Goal: Information Seeking & Learning: Learn about a topic

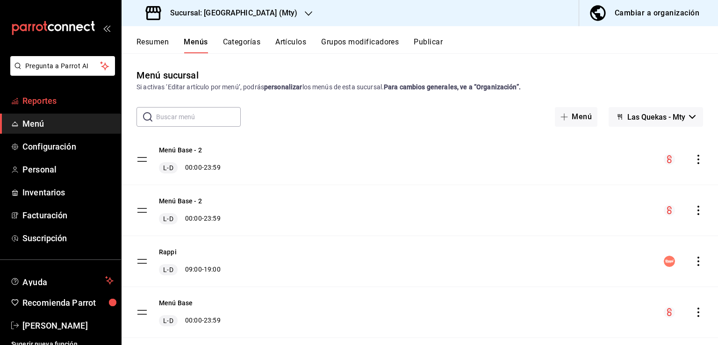
click at [38, 101] on span "Reportes" at bounding box center [67, 100] width 91 height 13
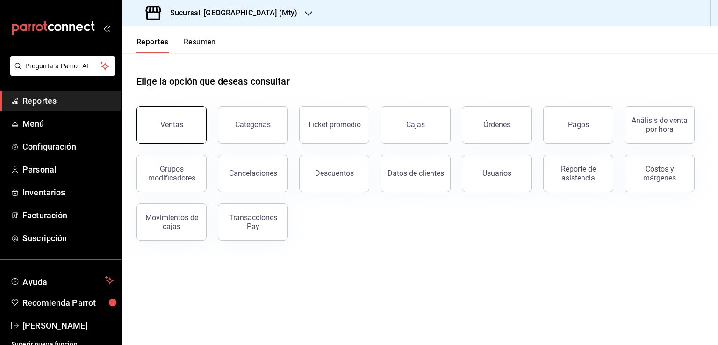
click at [180, 134] on button "Ventas" at bounding box center [172, 124] width 70 height 37
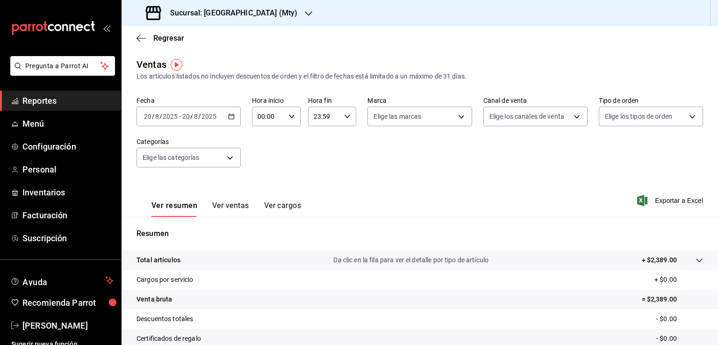
click at [230, 117] on icon "button" at bounding box center [231, 116] width 7 height 7
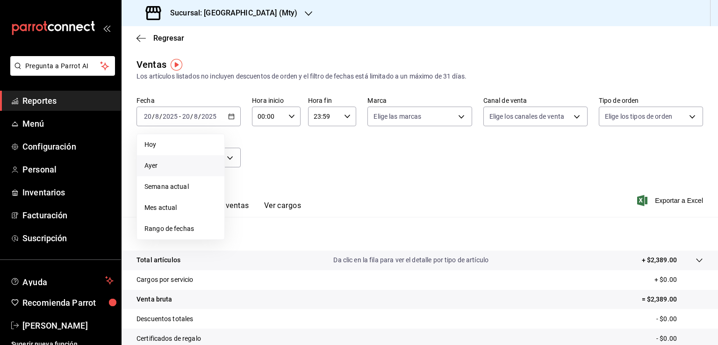
click at [152, 166] on span "Ayer" at bounding box center [181, 166] width 72 height 10
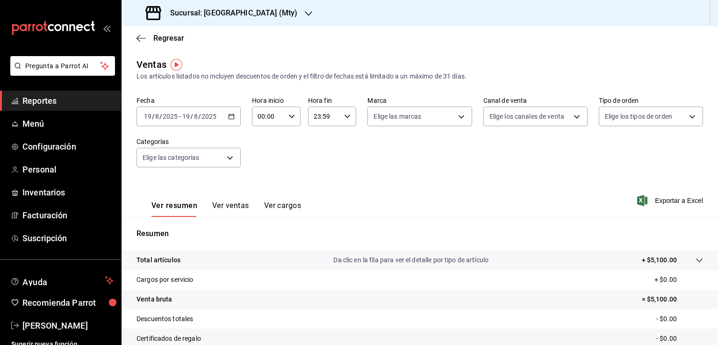
scroll to position [47, 0]
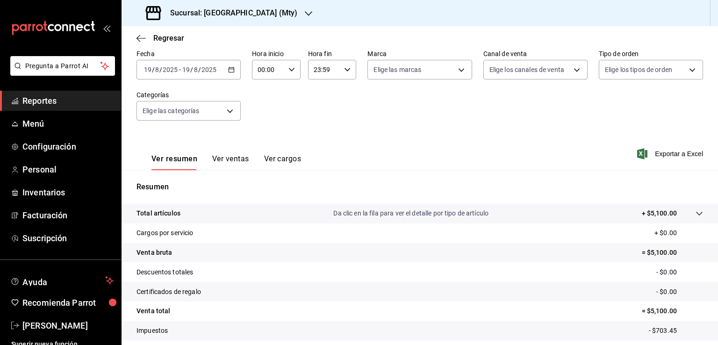
click at [238, 161] on button "Ver ventas" at bounding box center [230, 162] width 37 height 16
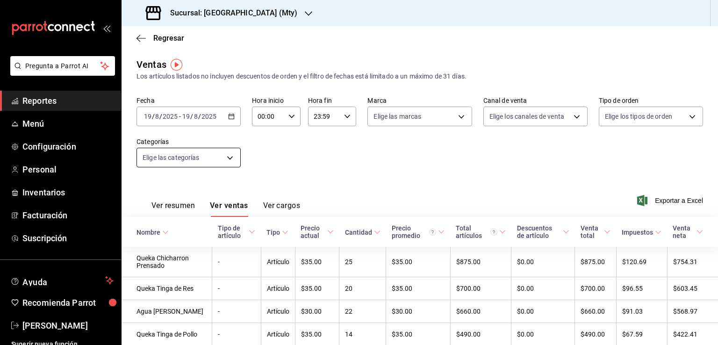
click at [220, 158] on body "Pregunta a Parrot AI Reportes Menú Configuración Personal Inventarios Facturaci…" at bounding box center [359, 172] width 718 height 345
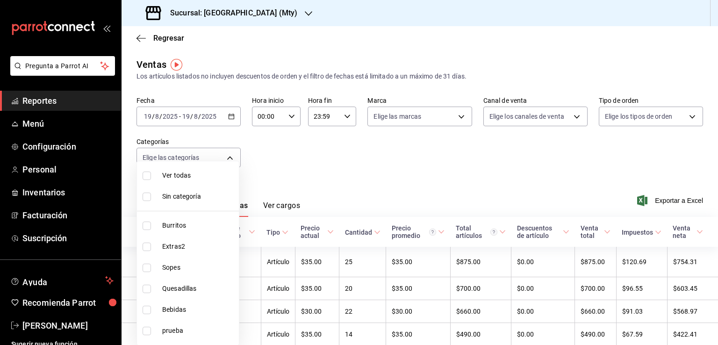
click at [150, 307] on input "checkbox" at bounding box center [147, 310] width 8 height 8
checkbox input "true"
type input "957f9850-1420-41c9-9802-10b650d974ca"
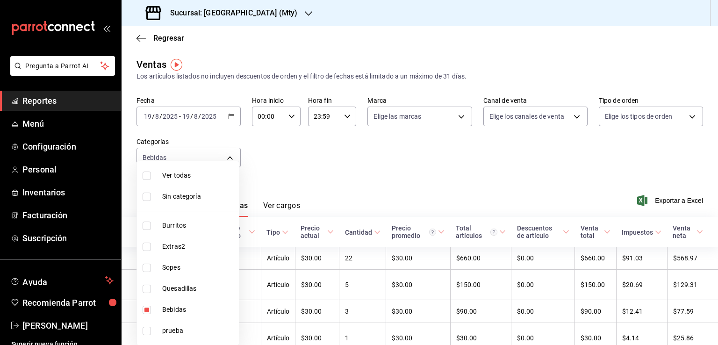
click at [422, 156] on div at bounding box center [359, 172] width 718 height 345
click at [224, 158] on body "Pregunta a Parrot AI Reportes Menú Configuración Personal Inventarios Facturaci…" at bounding box center [359, 172] width 718 height 345
click at [146, 226] on input "checkbox" at bounding box center [147, 226] width 8 height 8
checkbox input "true"
type input "957f9850-1420-41c9-9802-10b650d974ca,835cc6e1-1bdb-4aae-95fc-1d158cfb171b"
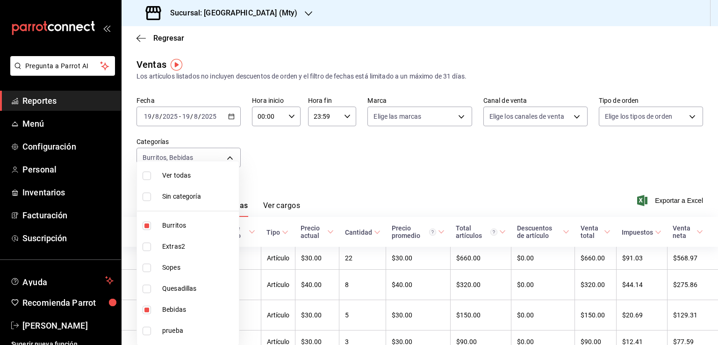
click at [146, 308] on input "checkbox" at bounding box center [147, 310] width 8 height 8
checkbox input "false"
type input "835cc6e1-1bdb-4aae-95fc-1d158cfb171b"
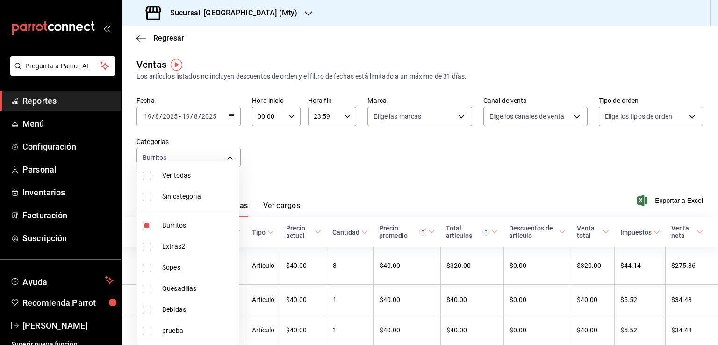
click at [400, 173] on div at bounding box center [359, 172] width 718 height 345
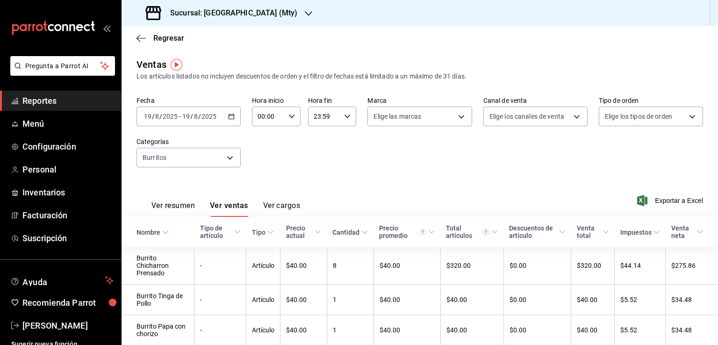
click at [228, 116] on icon "button" at bounding box center [231, 116] width 7 height 7
click at [166, 210] on span "Mes actual" at bounding box center [181, 208] width 72 height 10
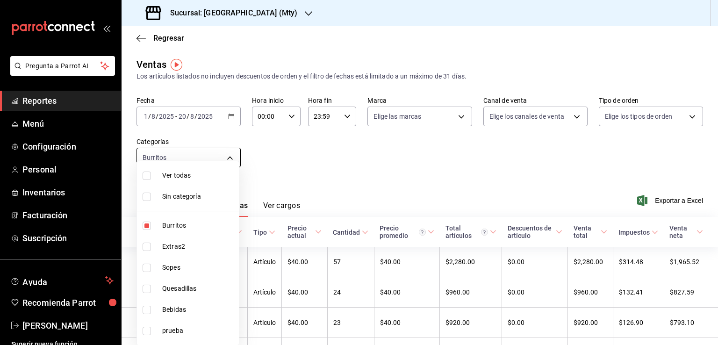
click at [219, 157] on body "Pregunta a Parrot AI Reportes Menú Configuración Personal Inventarios Facturaci…" at bounding box center [359, 172] width 718 height 345
click at [149, 290] on input "checkbox" at bounding box center [147, 289] width 8 height 8
checkbox input "true"
type input "835cc6e1-1bdb-4aae-95fc-1d158cfb171b,f24bf205-937d-4720-8f67-9b5fa0fcba5d"
click at [147, 226] on input "checkbox" at bounding box center [147, 226] width 8 height 8
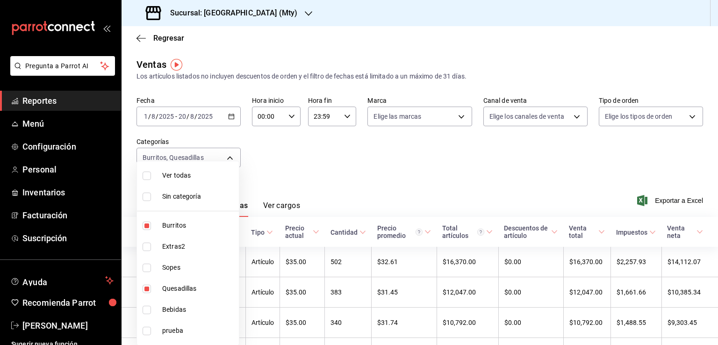
checkbox input "false"
type input "f24bf205-937d-4720-8f67-9b5fa0fcba5d"
click at [147, 226] on input "checkbox" at bounding box center [147, 226] width 8 height 8
checkbox input "true"
type input "f24bf205-937d-4720-8f67-9b5fa0fcba5d,835cc6e1-1bdb-4aae-95fc-1d158cfb171b"
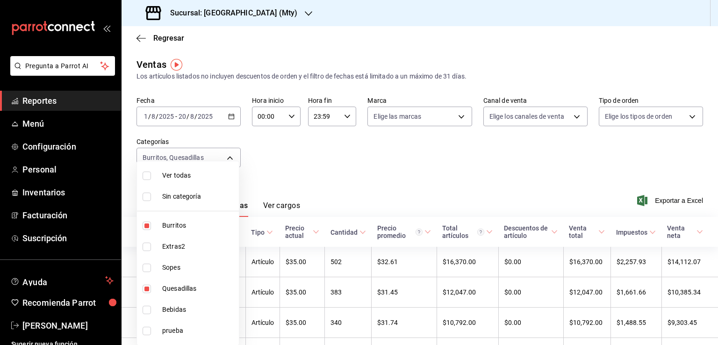
click at [455, 180] on div at bounding box center [359, 172] width 718 height 345
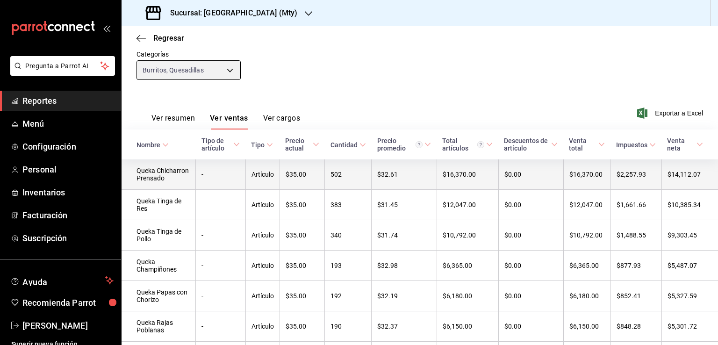
scroll to position [94, 0]
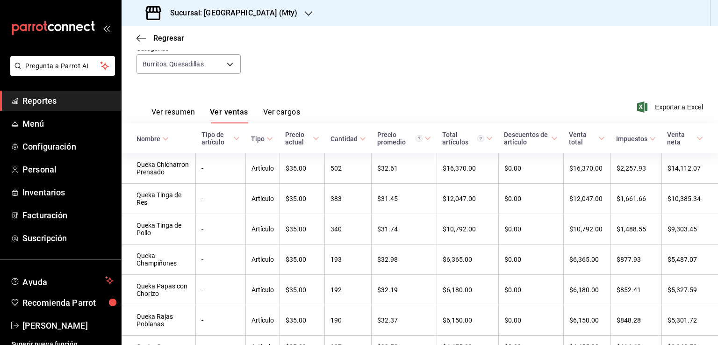
click at [257, 14] on h3 "Sucursal: [GEOGRAPHIC_DATA] (Mty)" at bounding box center [230, 12] width 135 height 11
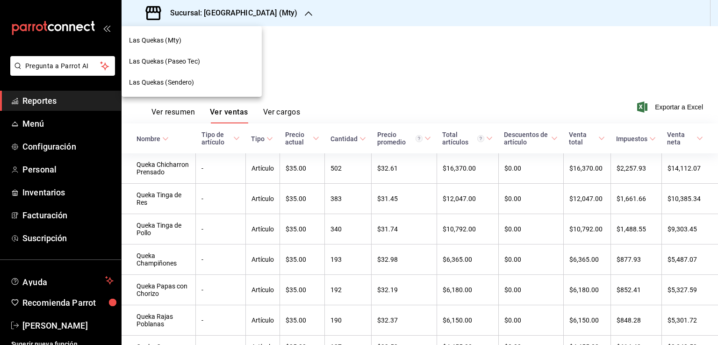
click at [257, 14] on div at bounding box center [359, 172] width 718 height 345
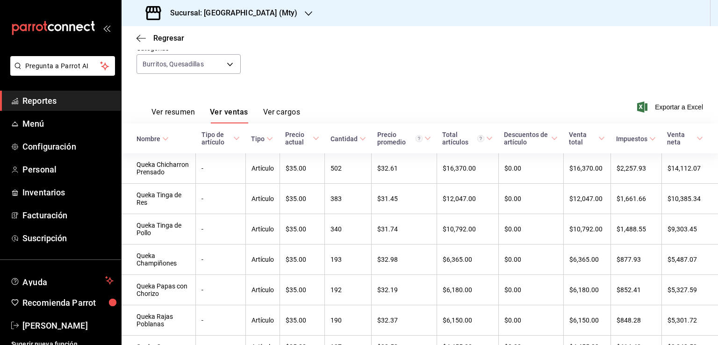
click at [37, 98] on span "Reportes" at bounding box center [67, 100] width 91 height 13
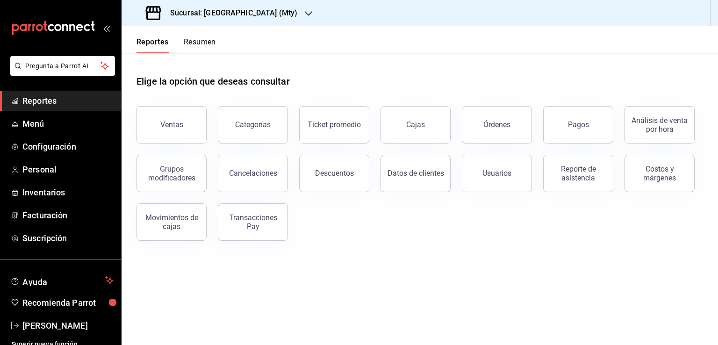
click at [305, 17] on icon "button" at bounding box center [308, 13] width 7 height 7
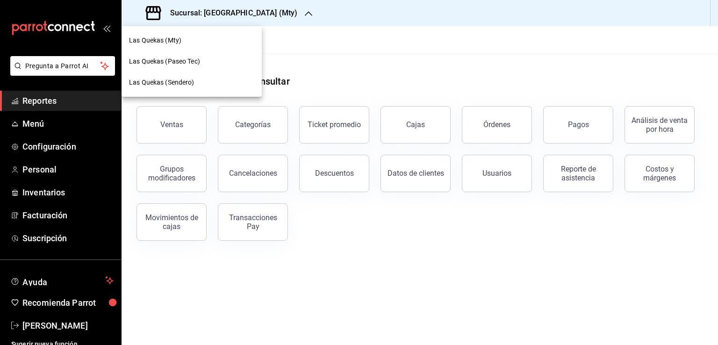
click at [212, 41] on div "Las Quekas (Mty)" at bounding box center [191, 41] width 125 height 10
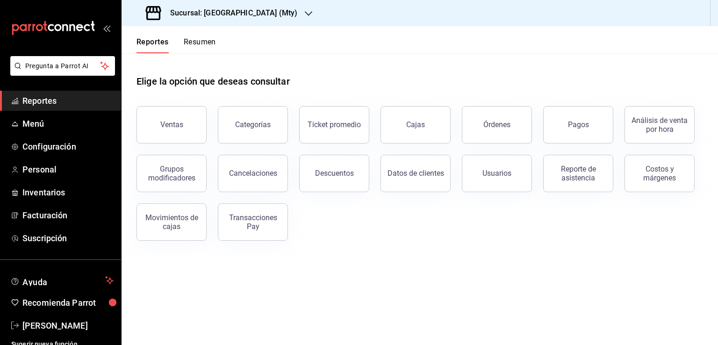
click at [199, 44] on button "Resumen" at bounding box center [200, 45] width 32 height 16
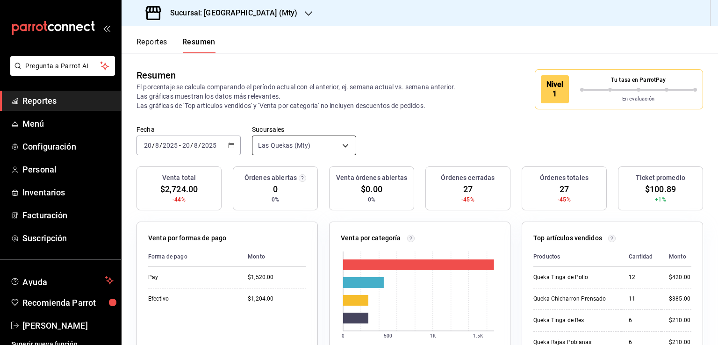
click at [341, 149] on body "Pregunta a Parrot AI Reportes Menú Configuración Personal Inventarios Facturaci…" at bounding box center [359, 172] width 718 height 345
click at [265, 177] on li "Ver todas" at bounding box center [302, 179] width 102 height 25
type input "[object Object],[object Object],[object Object]"
checkbox input "true"
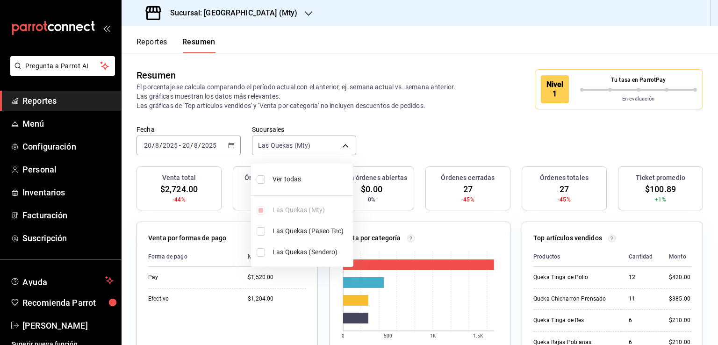
checkbox input "true"
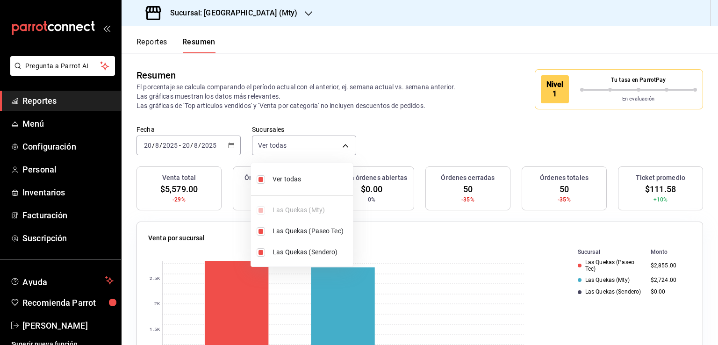
click at [409, 129] on div at bounding box center [359, 172] width 718 height 345
click at [230, 148] on \(Stroke\) "button" at bounding box center [232, 145] width 6 height 5
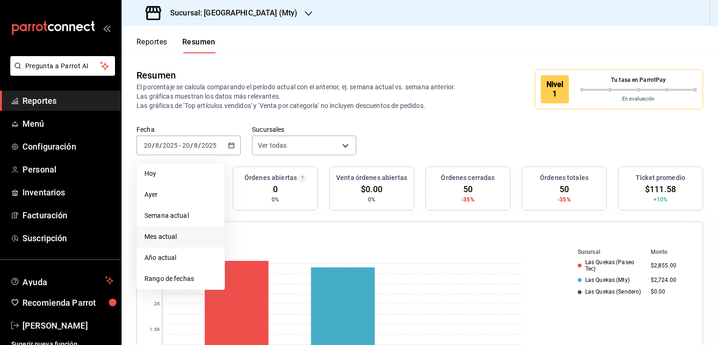
click at [157, 241] on span "Mes actual" at bounding box center [181, 237] width 72 height 10
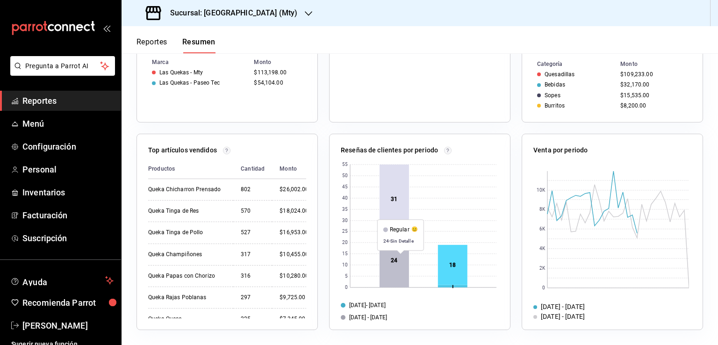
click at [398, 259] on rect at bounding box center [394, 261] width 29 height 54
click at [391, 265] on rect at bounding box center [394, 261] width 29 height 54
click at [387, 265] on rect at bounding box center [394, 261] width 29 height 54
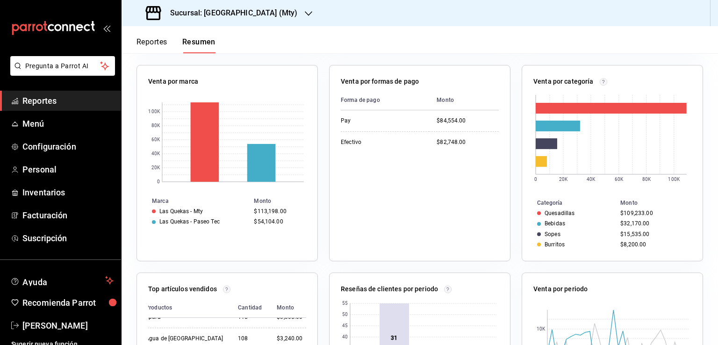
scroll to position [363, 0]
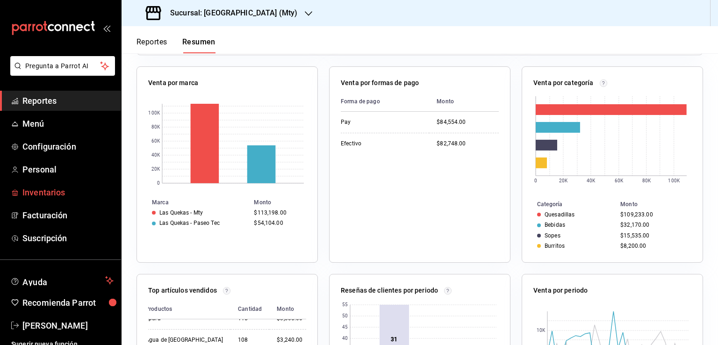
click at [44, 190] on span "Inventarios" at bounding box center [67, 192] width 91 height 13
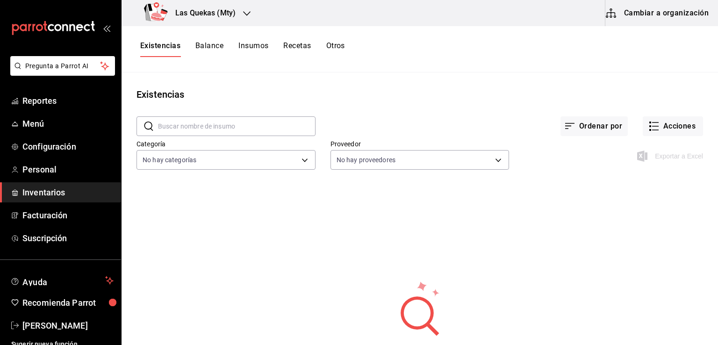
click at [244, 14] on icon "button" at bounding box center [246, 13] width 7 height 7
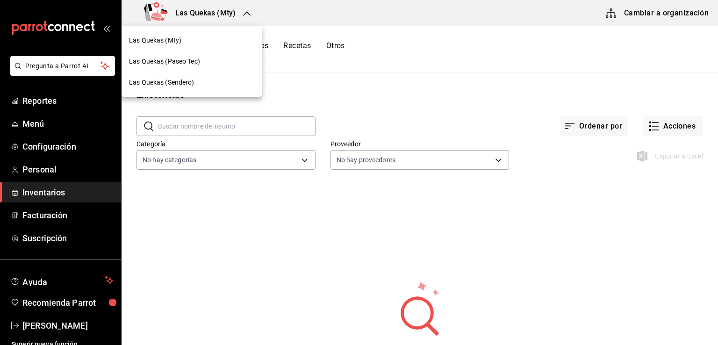
click at [244, 14] on div at bounding box center [359, 172] width 718 height 345
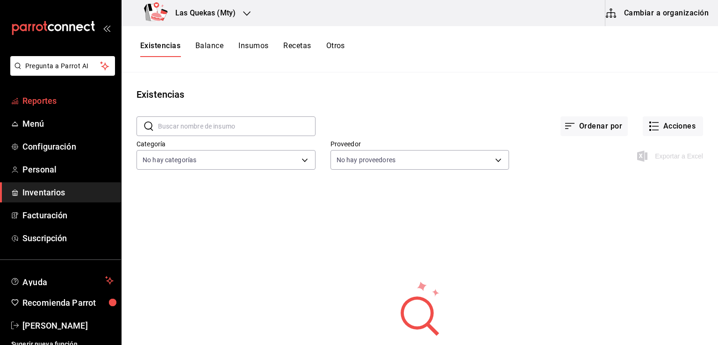
click at [47, 103] on span "Reportes" at bounding box center [67, 100] width 91 height 13
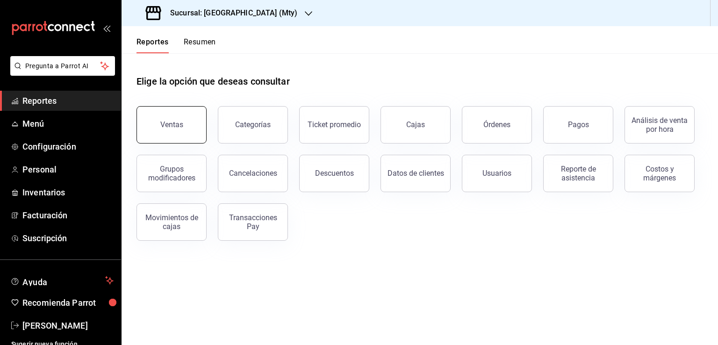
click at [173, 125] on div "Ventas" at bounding box center [171, 124] width 23 height 9
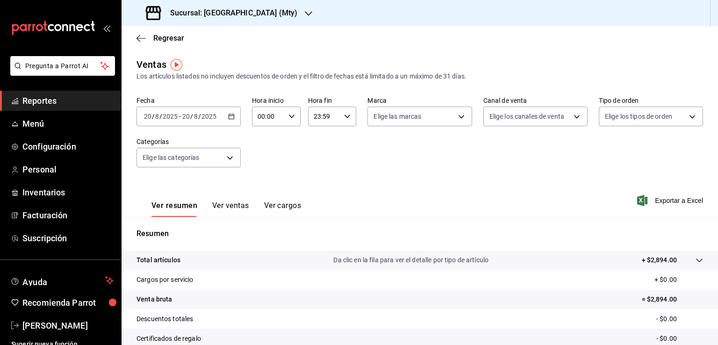
click at [228, 118] on icon "button" at bounding box center [231, 116] width 7 height 7
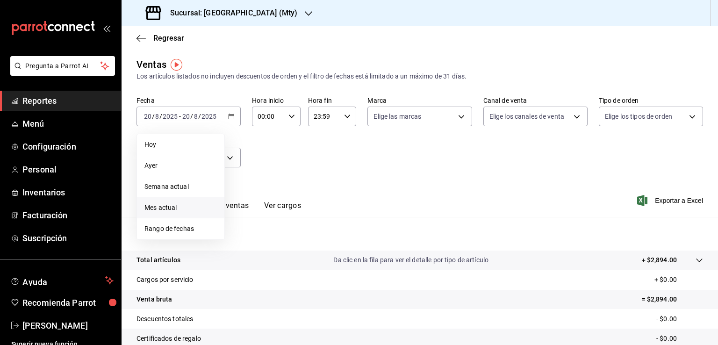
click at [162, 210] on span "Mes actual" at bounding box center [181, 208] width 72 height 10
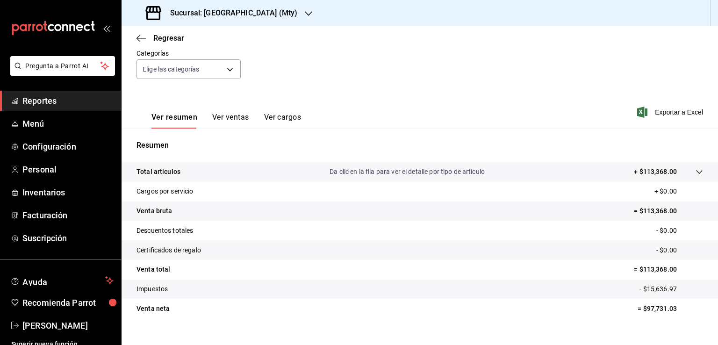
scroll to position [103, 0]
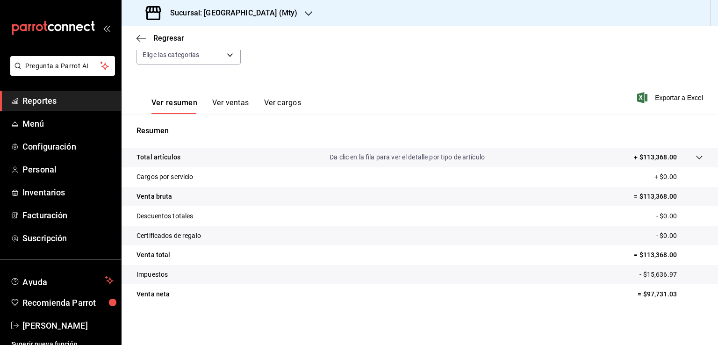
click at [36, 101] on span "Reportes" at bounding box center [67, 100] width 91 height 13
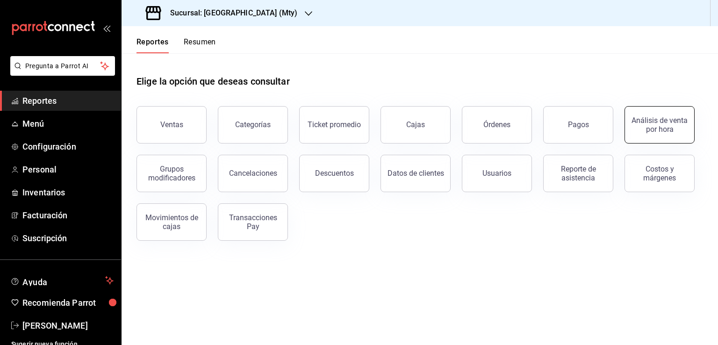
click at [663, 133] on div "Análisis de venta por hora" at bounding box center [660, 125] width 58 height 18
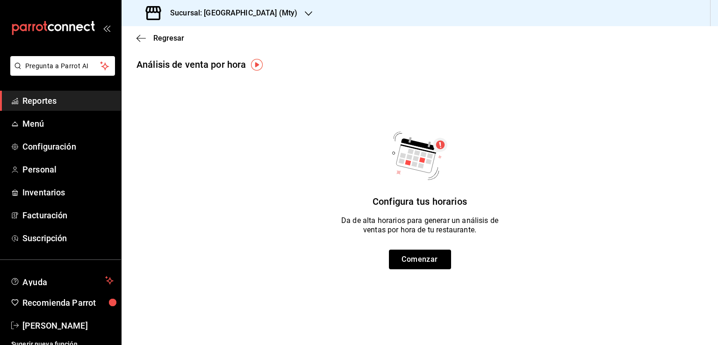
click at [258, 62] on img "button" at bounding box center [257, 65] width 12 height 12
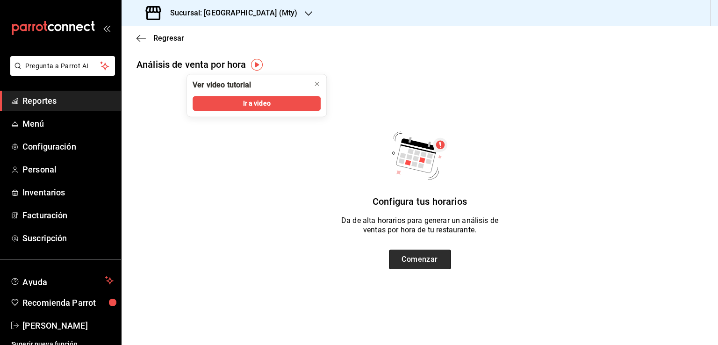
click at [425, 260] on button "Comenzar" at bounding box center [420, 260] width 62 height 20
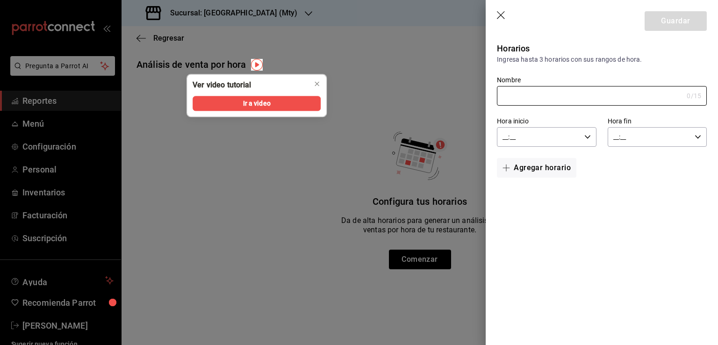
click at [502, 21] on header "Guardar" at bounding box center [602, 19] width 232 height 38
click at [501, 12] on icon "button" at bounding box center [501, 15] width 9 height 9
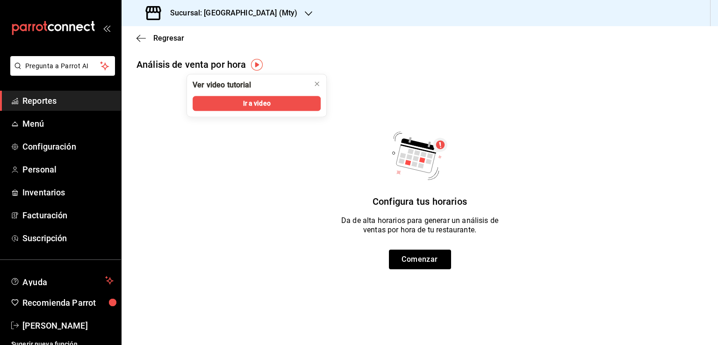
click at [37, 101] on span "Reportes" at bounding box center [67, 100] width 91 height 13
